Goal: Information Seeking & Learning: Learn about a topic

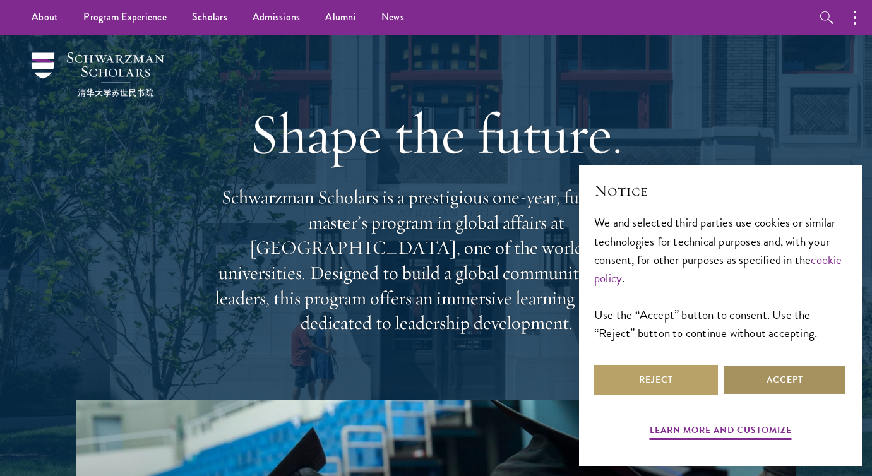
click at [773, 378] on button "Accept" at bounding box center [785, 380] width 124 height 30
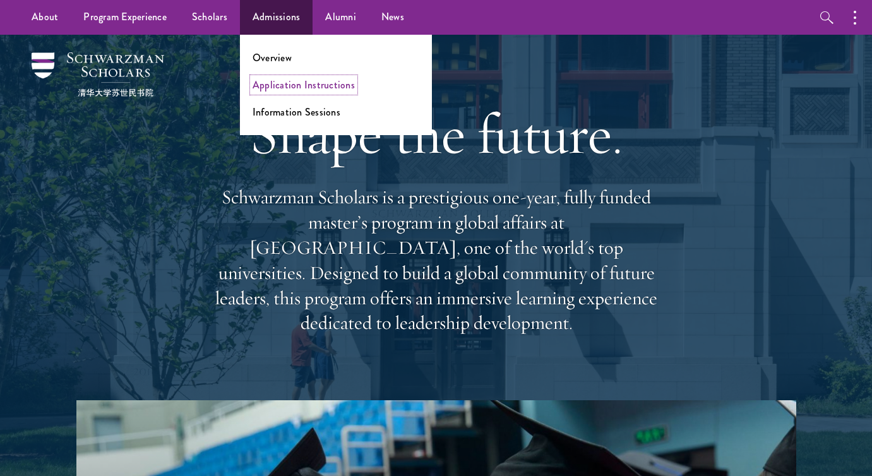
click at [288, 90] on link "Application Instructions" at bounding box center [304, 85] width 102 height 15
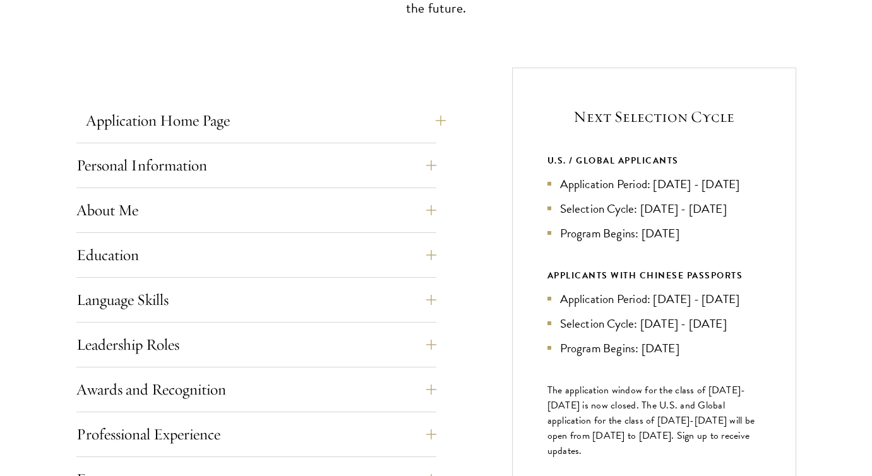
scroll to position [445, 0]
click at [255, 127] on button "Application Home Page" at bounding box center [266, 119] width 360 height 30
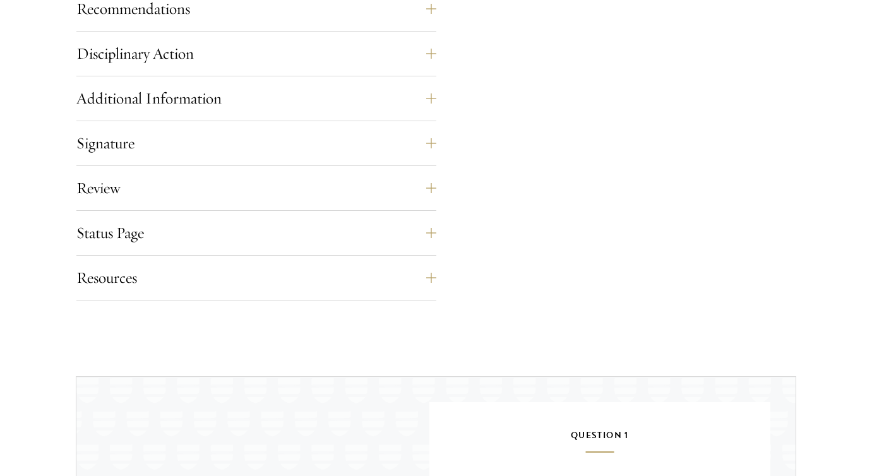
scroll to position [1050, 0]
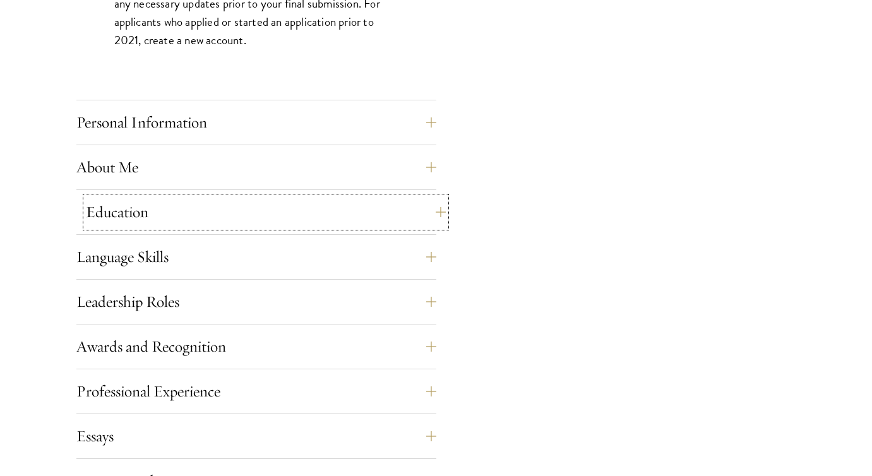
click at [330, 219] on button "Education" at bounding box center [266, 212] width 360 height 30
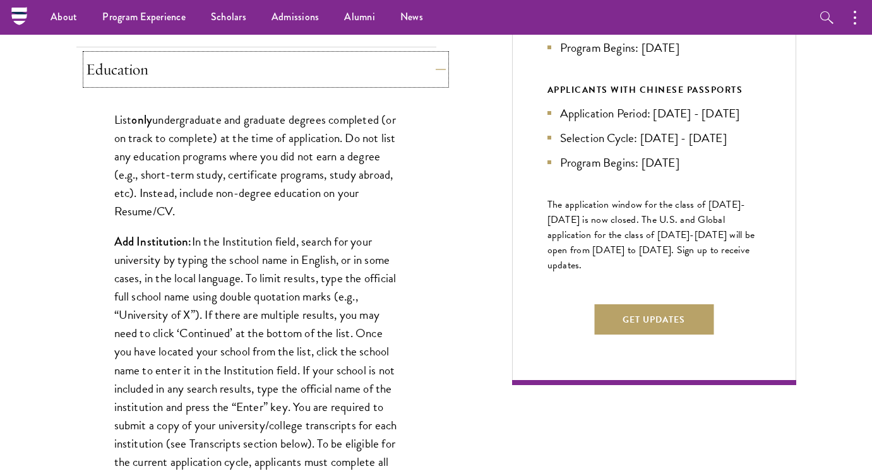
scroll to position [617, 0]
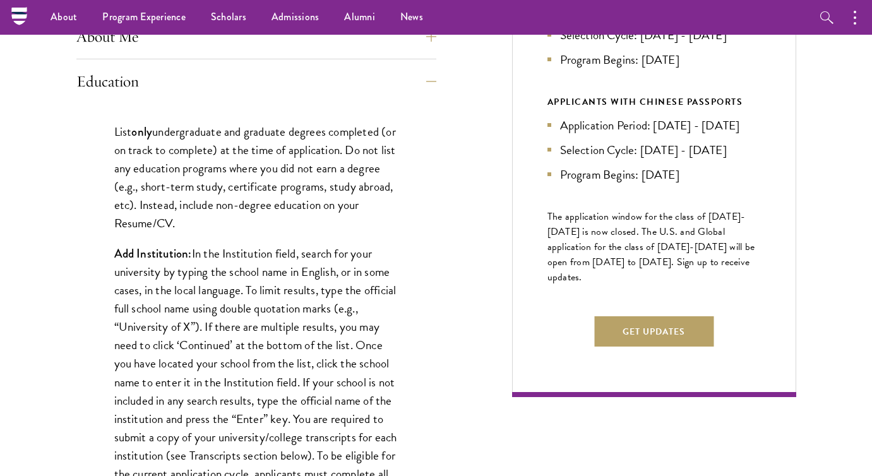
drag, startPoint x: 114, startPoint y: 126, endPoint x: 263, endPoint y: 222, distance: 176.4
click at [263, 222] on p "List only undergraduate and graduate degrees completed (or on track to complete…" at bounding box center [256, 178] width 284 height 110
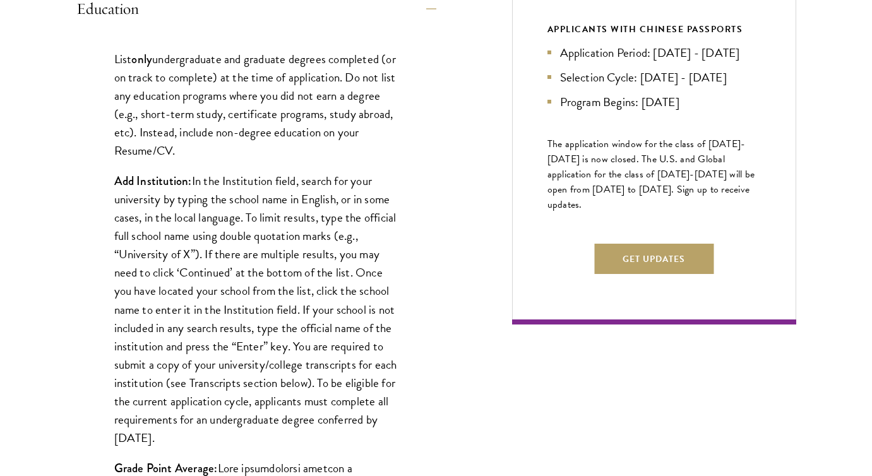
scroll to position [690, 0]
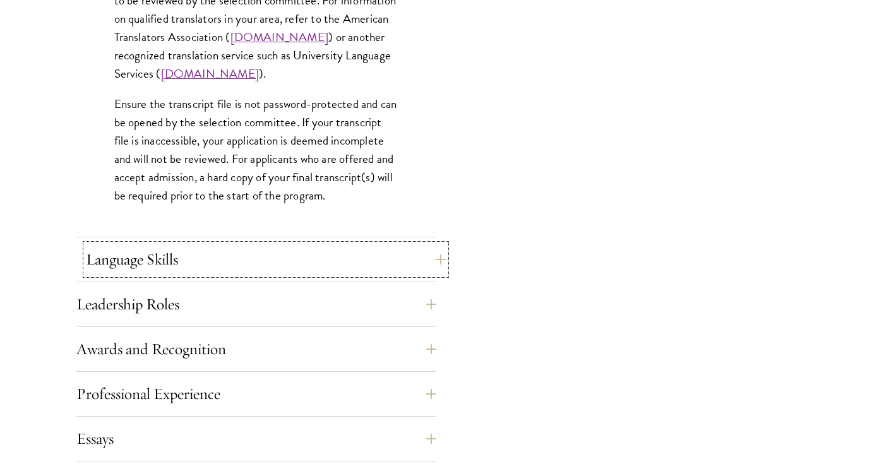
click at [319, 261] on button "Language Skills" at bounding box center [266, 259] width 360 height 30
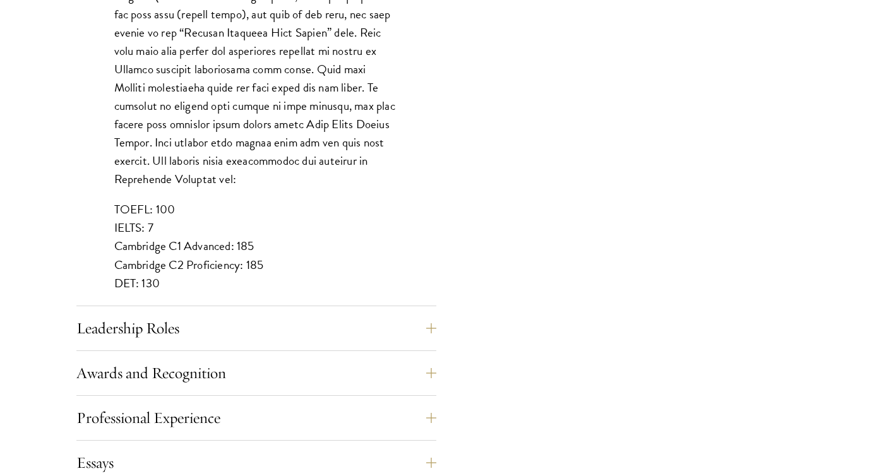
scroll to position [1098, 0]
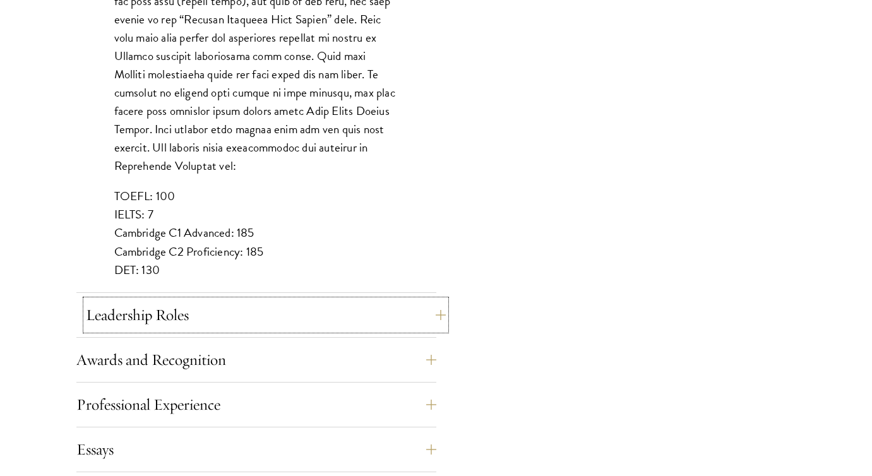
click at [258, 326] on button "Leadership Roles" at bounding box center [266, 315] width 360 height 30
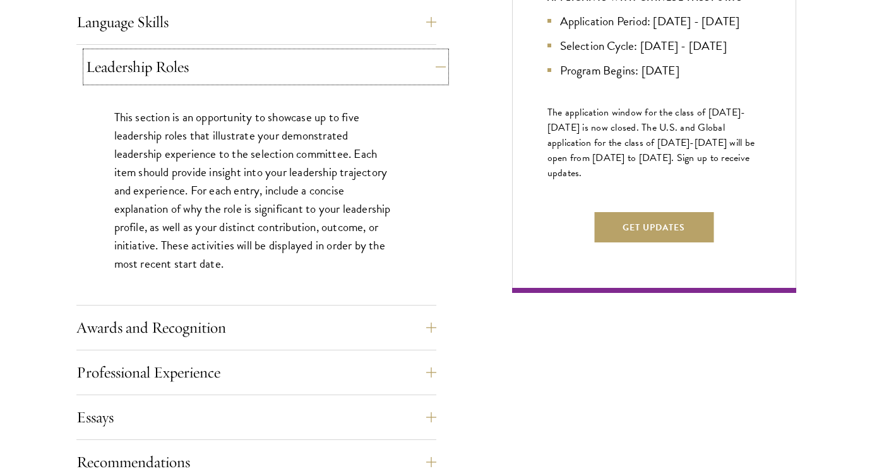
scroll to position [731, 0]
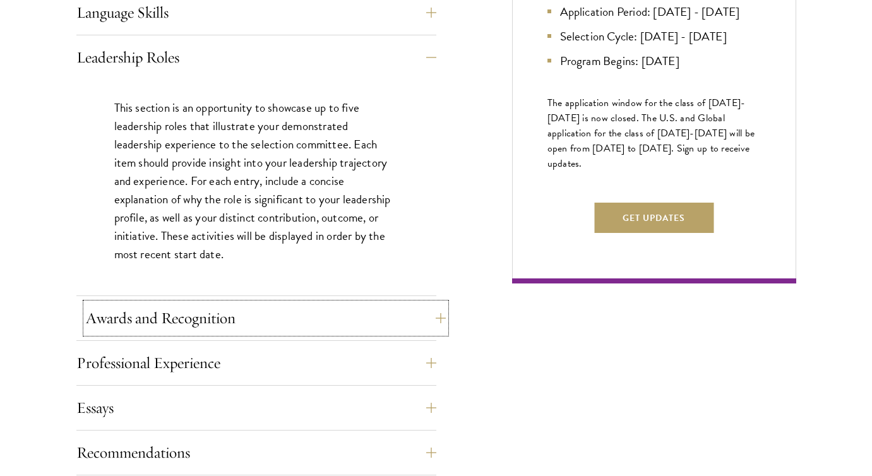
click at [258, 313] on button "Awards and Recognition" at bounding box center [266, 318] width 360 height 30
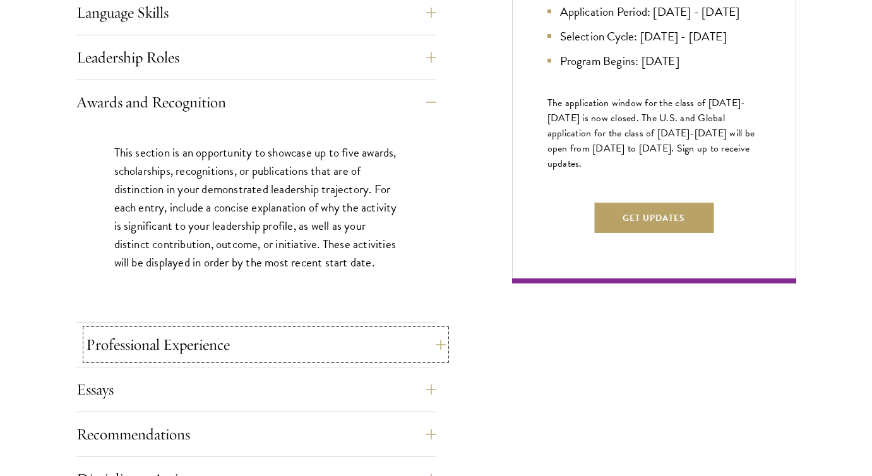
click at [215, 347] on button "Professional Experience" at bounding box center [266, 345] width 360 height 30
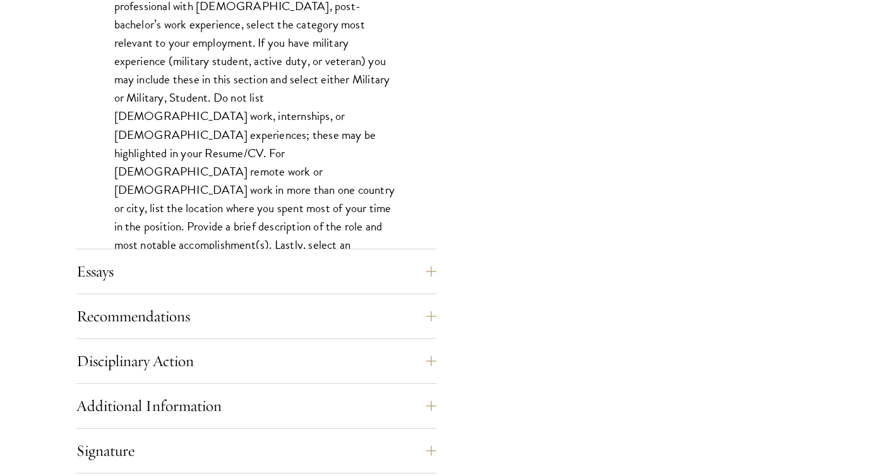
scroll to position [1036, 0]
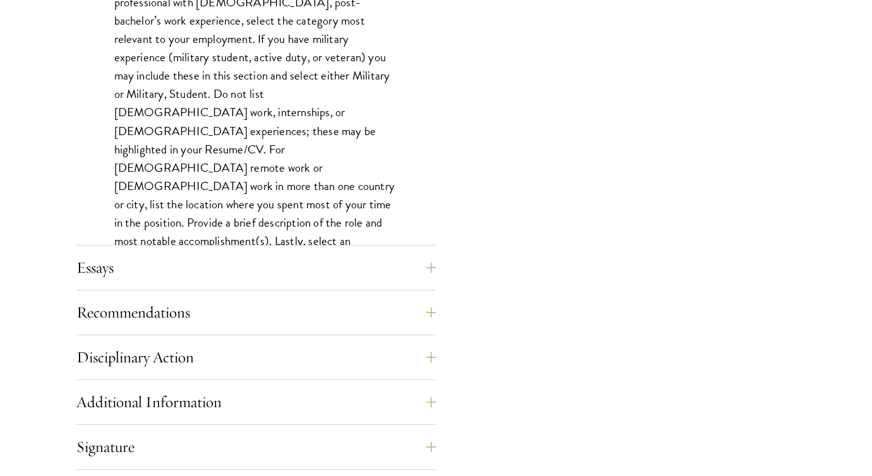
click at [217, 290] on div "Application Home Page The online application form must be completed in English.…" at bounding box center [256, 58] width 360 height 1091
click at [212, 302] on button "Recommendations" at bounding box center [266, 312] width 360 height 30
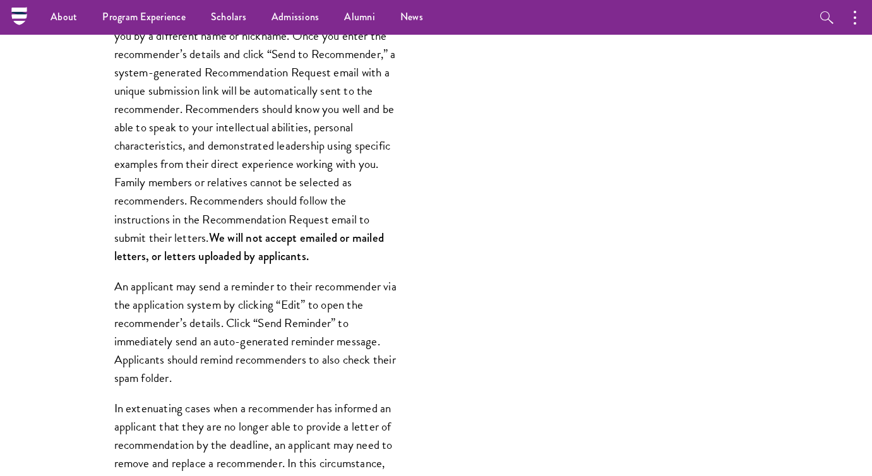
scroll to position [1036, 0]
drag, startPoint x: 200, startPoint y: 218, endPoint x: 214, endPoint y: 243, distance: 29.1
click at [214, 243] on p "Register three recommenders by providing their names, professional titles, and …" at bounding box center [256, 119] width 284 height 294
click at [249, 265] on div "Register three recommenders by providing their names, professional titles, and …" at bounding box center [256, 461] width 360 height 1016
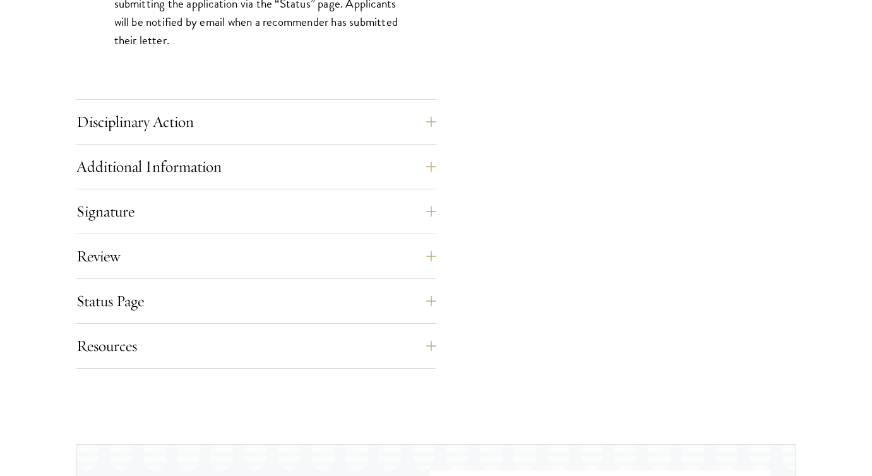
scroll to position [1926, 0]
click at [253, 133] on button "Disciplinary Action" at bounding box center [266, 121] width 360 height 30
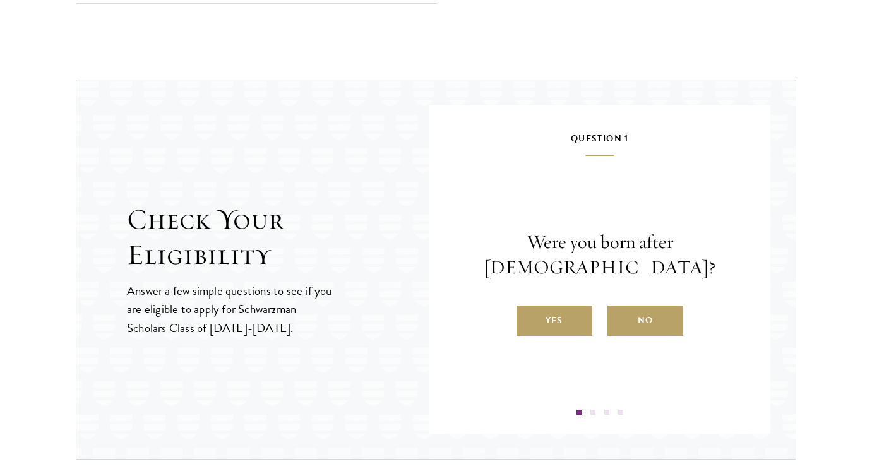
scroll to position [1363, 0]
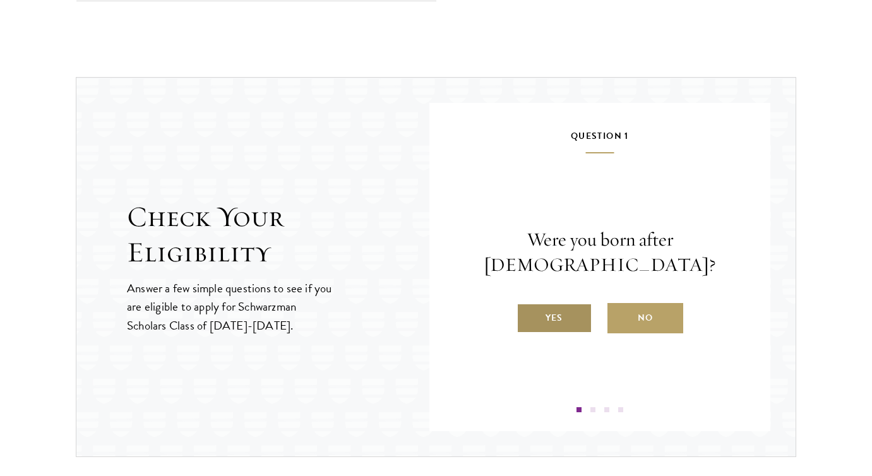
click at [540, 307] on label "Yes" at bounding box center [555, 318] width 76 height 30
click at [528, 307] on input "Yes" at bounding box center [522, 309] width 11 height 11
click at [548, 333] on label "Yes" at bounding box center [555, 318] width 76 height 30
click at [528, 316] on input "Yes" at bounding box center [522, 309] width 11 height 11
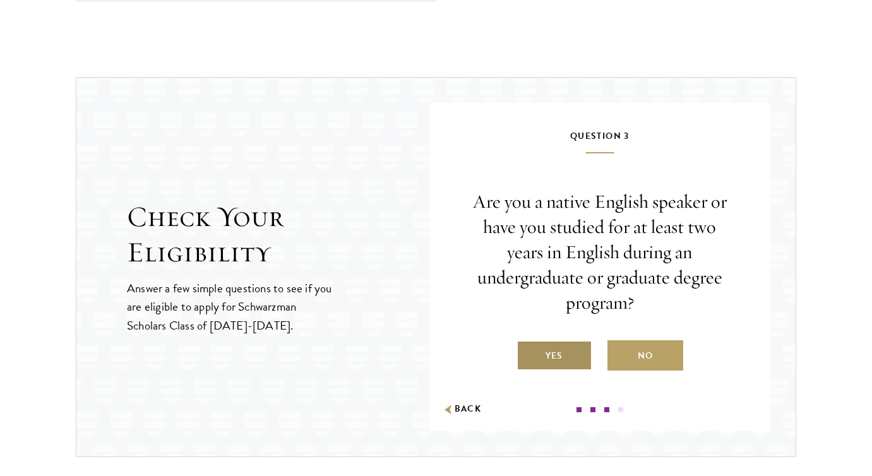
click at [548, 358] on label "Yes" at bounding box center [555, 355] width 76 height 30
click at [528, 354] on input "Yes" at bounding box center [522, 347] width 11 height 11
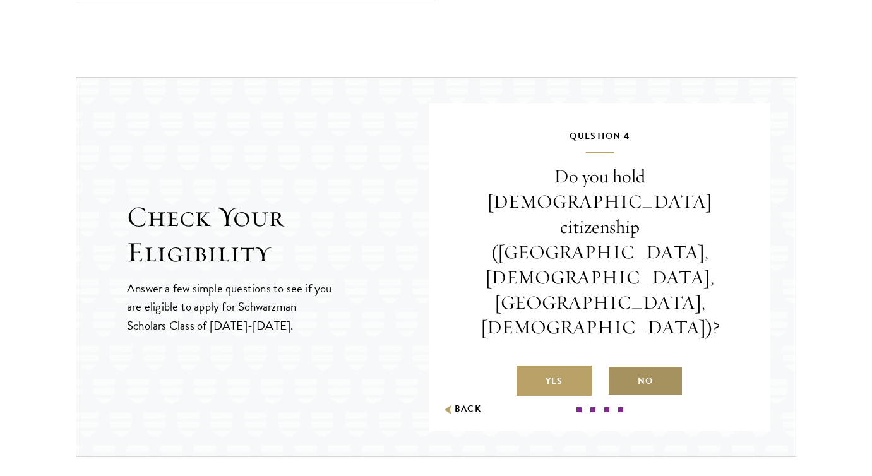
click at [642, 366] on label "No" at bounding box center [646, 381] width 76 height 30
click at [619, 368] on input "No" at bounding box center [613, 373] width 11 height 11
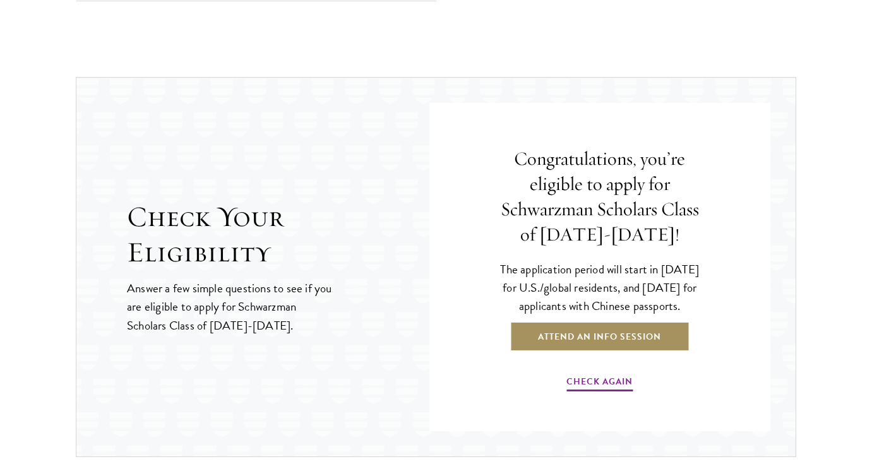
click at [632, 352] on link "Attend an Info Session" at bounding box center [600, 336] width 180 height 30
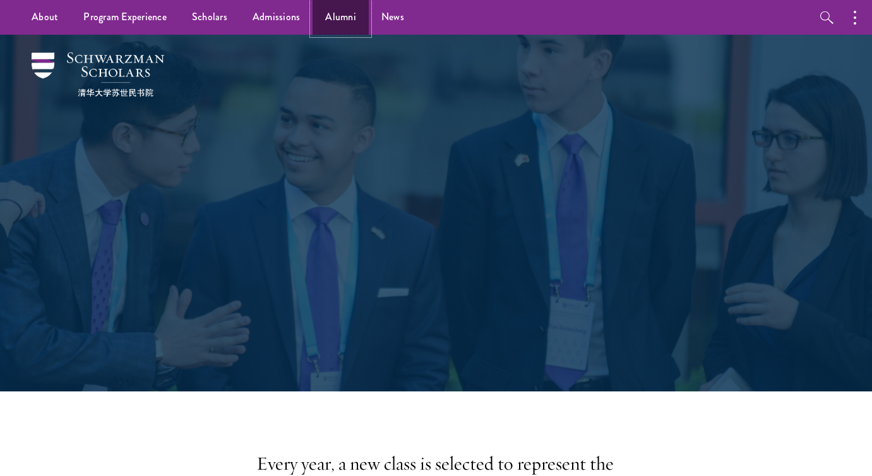
click at [340, 17] on link "Alumni" at bounding box center [341, 17] width 56 height 35
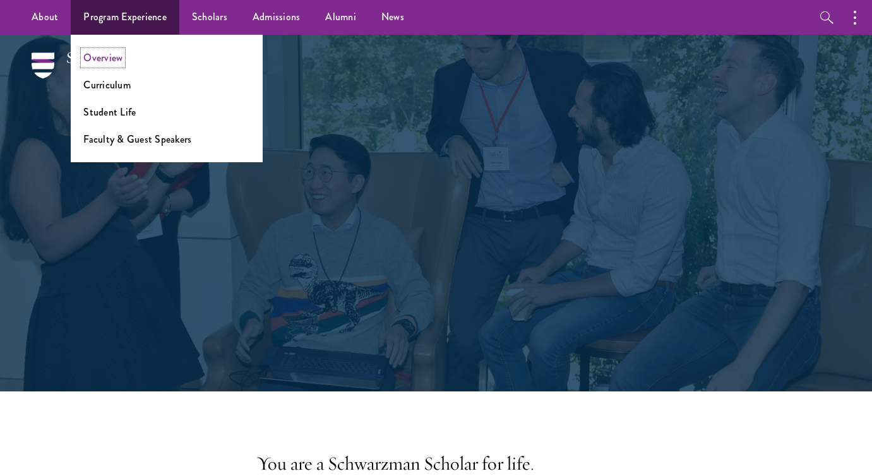
click at [121, 61] on link "Overview" at bounding box center [102, 58] width 39 height 15
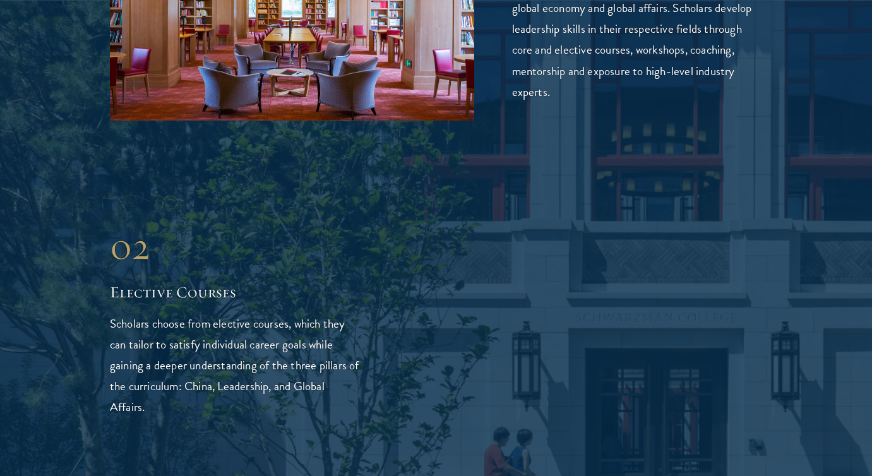
scroll to position [2112, 0]
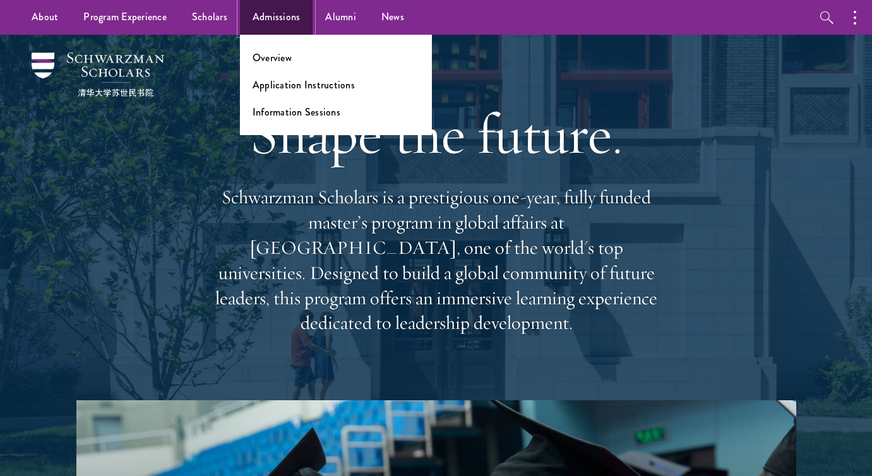
click at [274, 11] on link "Admissions" at bounding box center [276, 17] width 73 height 35
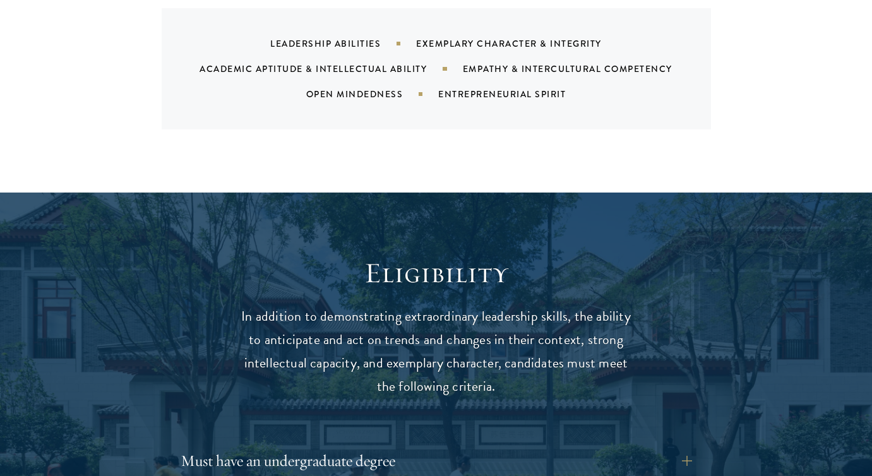
scroll to position [1703, 0]
